Goal: Transaction & Acquisition: Download file/media

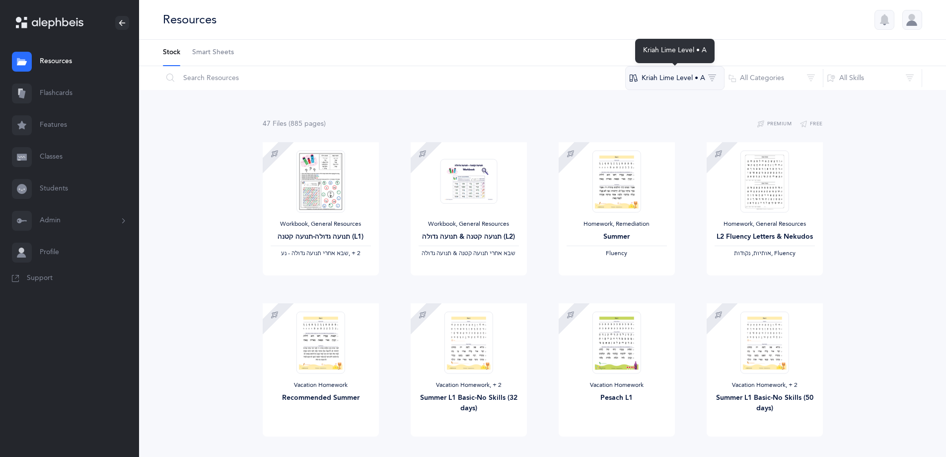
click at [672, 78] on button "Kriah Lime Level • A" at bounding box center [674, 78] width 99 height 24
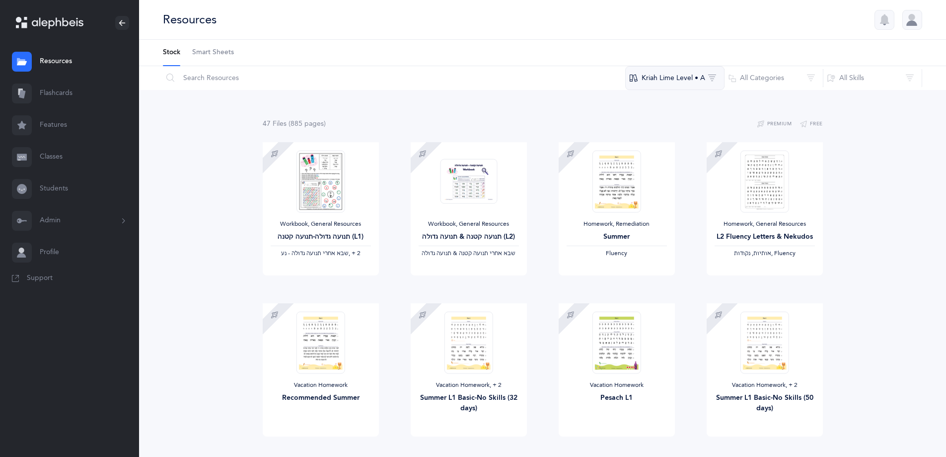
click at [697, 84] on button "Kriah Lime Level • A" at bounding box center [674, 78] width 99 height 24
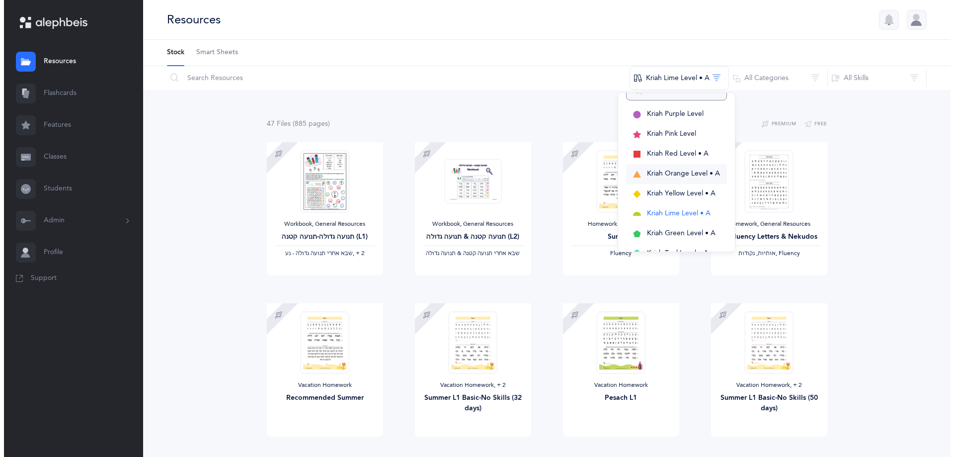
scroll to position [50, 0]
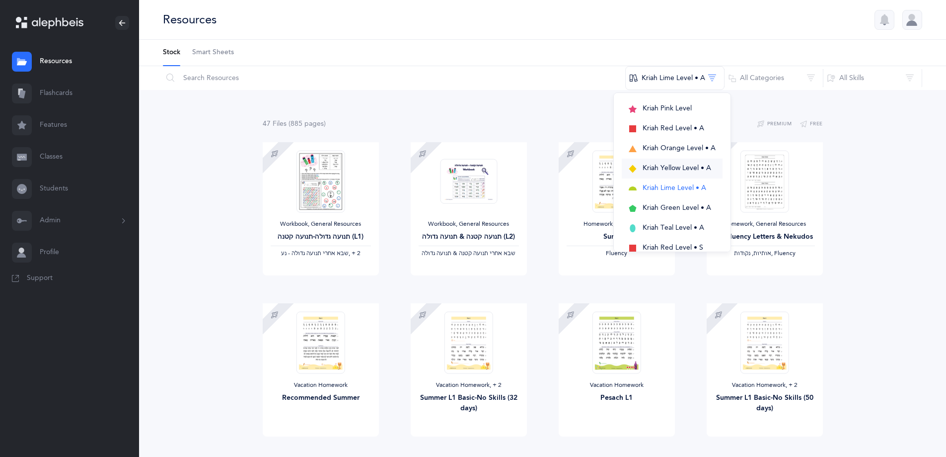
click at [693, 165] on span "Kriah Yellow Level • A" at bounding box center [677, 168] width 69 height 8
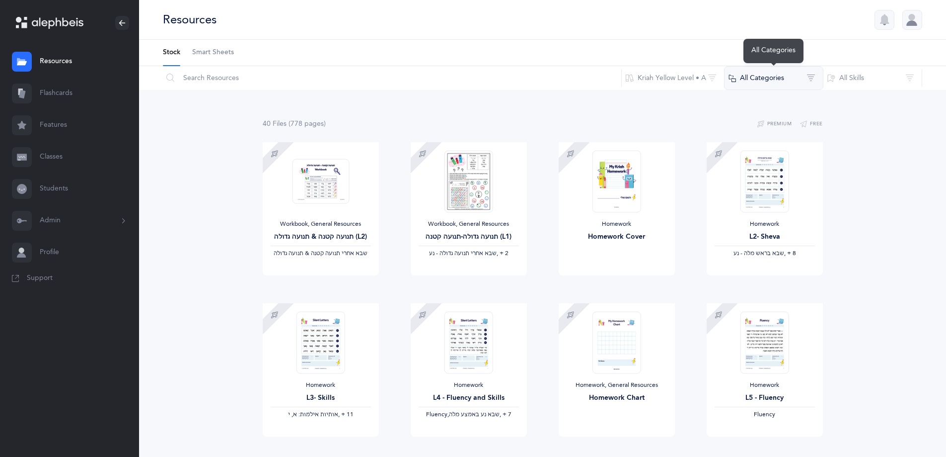
click at [782, 80] on button "All Categories" at bounding box center [773, 78] width 99 height 24
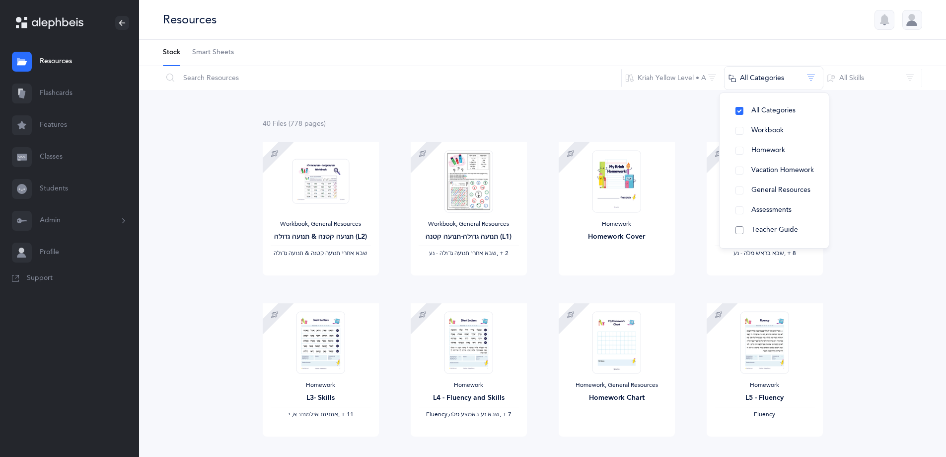
click at [777, 229] on span "Teacher Guide" at bounding box center [775, 230] width 47 height 8
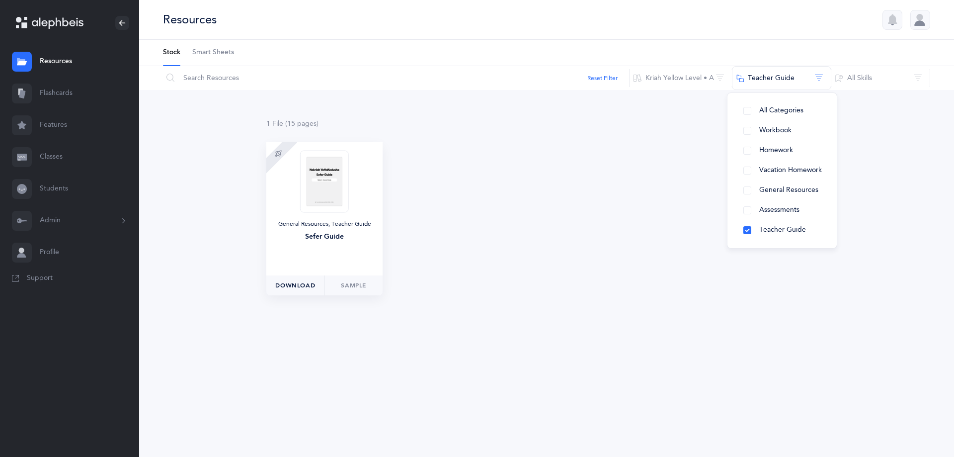
click at [299, 293] on button "Download" at bounding box center [295, 285] width 58 height 20
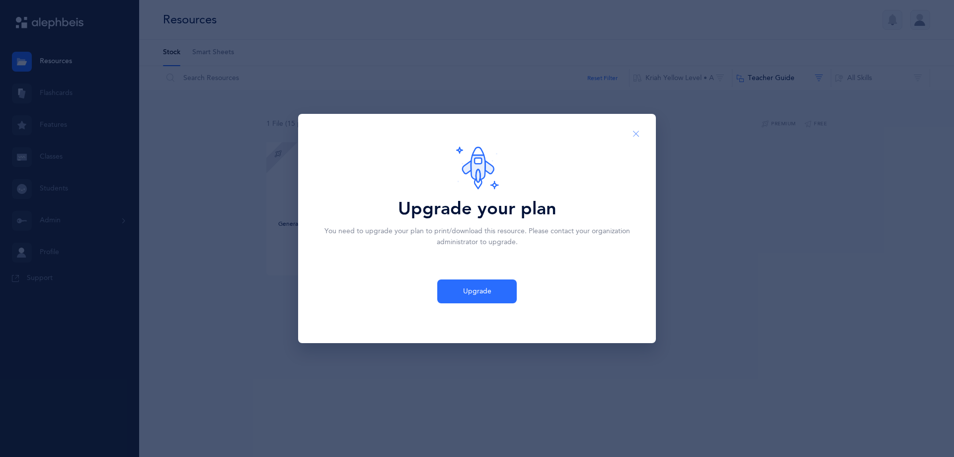
click at [641, 133] on button "Close" at bounding box center [636, 134] width 24 height 24
